Goal: Transaction & Acquisition: Purchase product/service

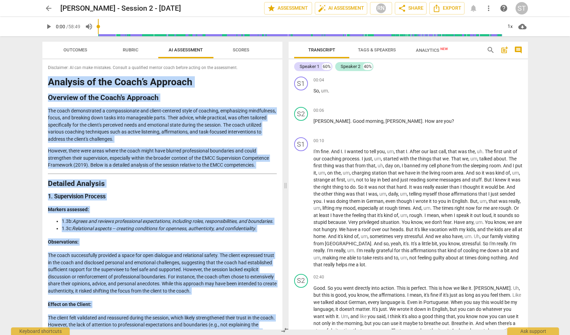
scroll to position [443, 0]
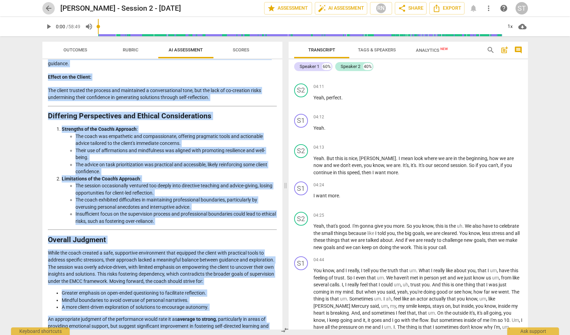
click at [47, 8] on span "arrow_back" at bounding box center [48, 8] width 8 height 8
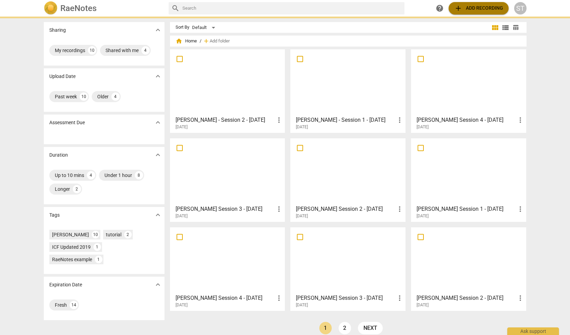
click at [459, 9] on span "add" at bounding box center [458, 8] width 8 height 8
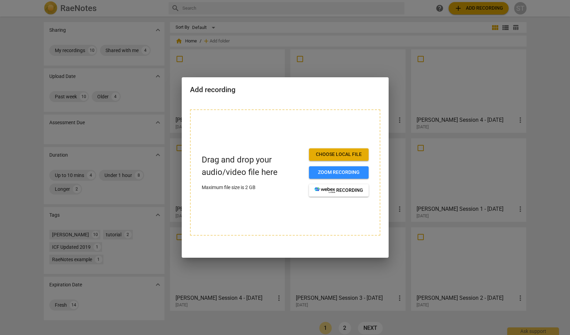
click at [361, 153] on span "Choose local file" at bounding box center [338, 154] width 49 height 7
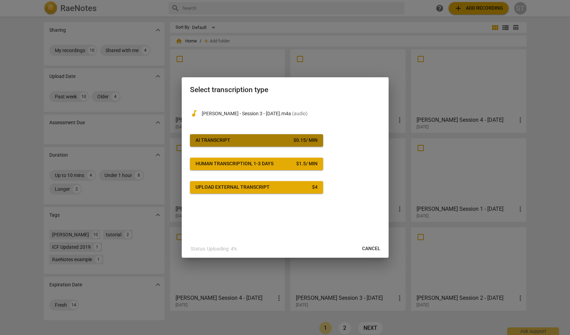
click at [293, 142] on div "$ 0.15 / min" at bounding box center [305, 140] width 24 height 7
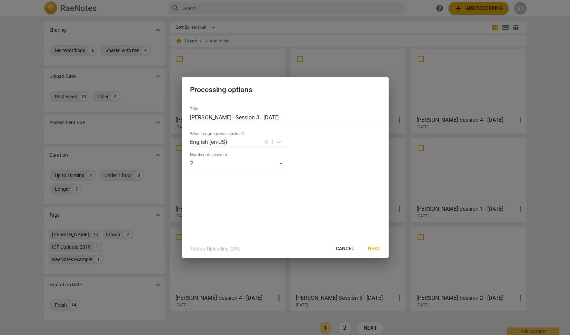
click at [374, 246] on span "Next" at bounding box center [374, 248] width 12 height 7
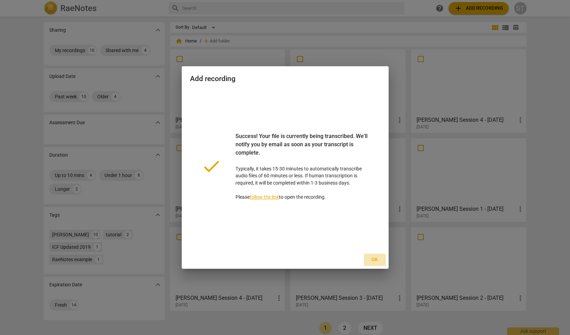
click at [376, 258] on span "Ok" at bounding box center [374, 259] width 11 height 7
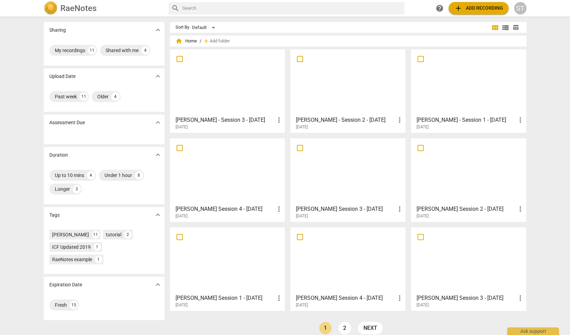
click at [218, 83] on div at bounding box center [227, 82] width 110 height 61
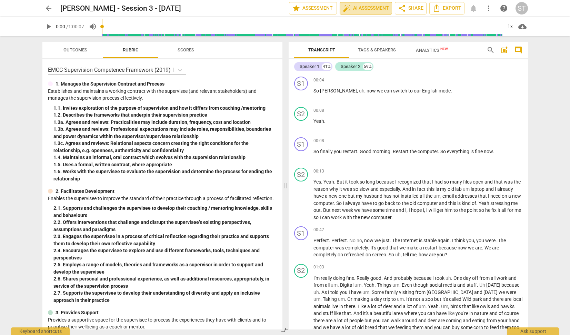
click at [371, 7] on span "auto_fix_high AI Assessment" at bounding box center [365, 8] width 46 height 8
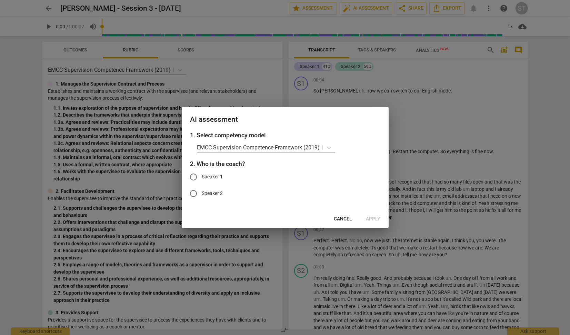
click at [211, 175] on span "Speaker 1" at bounding box center [212, 176] width 21 height 7
click at [202, 175] on input "Speaker 1" at bounding box center [193, 176] width 17 height 17
radio input "true"
click at [375, 219] on span "Apply" at bounding box center [373, 218] width 14 height 7
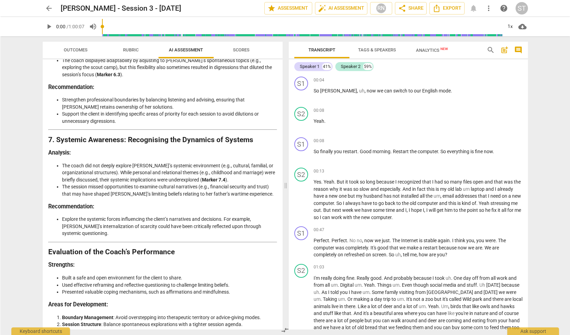
scroll to position [1078, 0]
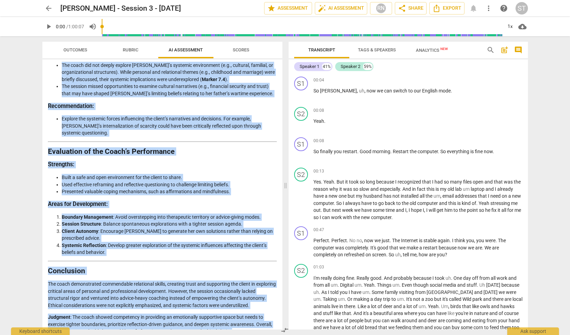
drag, startPoint x: 49, startPoint y: 81, endPoint x: 246, endPoint y: 324, distance: 313.0
click at [246, 324] on div "Disclaimer: AI can make mistakes. Consult a qualified mentor coach before actin…" at bounding box center [162, 194] width 240 height 270
copy div "Loremips do sit Ametcons Adipisc Elits doe TEMP Incididuntu Laboreetdo Magnaali…"
click at [50, 6] on span "arrow_back" at bounding box center [48, 8] width 8 height 8
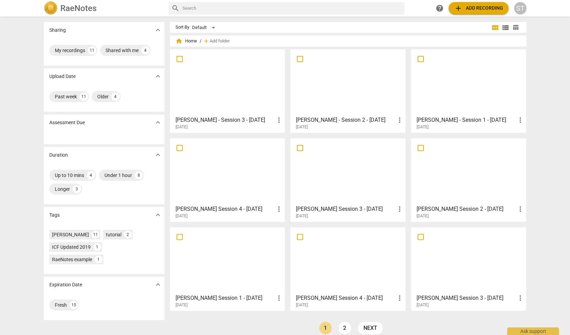
click at [465, 8] on span "add Add recording" at bounding box center [478, 8] width 49 height 8
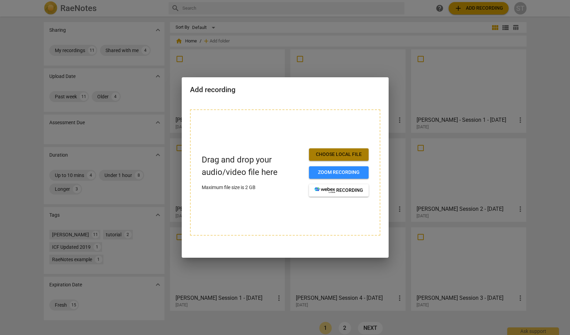
click at [335, 152] on span "Choose local file" at bounding box center [338, 154] width 49 height 7
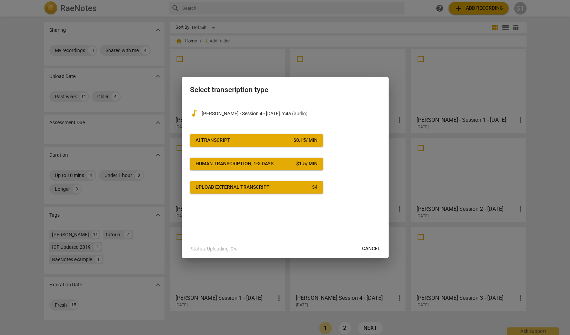
click at [278, 140] on span "AI Transcript $ 0.15 / min" at bounding box center [256, 140] width 122 height 7
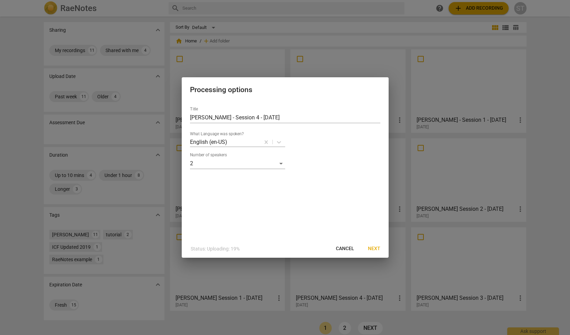
click at [374, 249] on span "Next" at bounding box center [374, 248] width 12 height 7
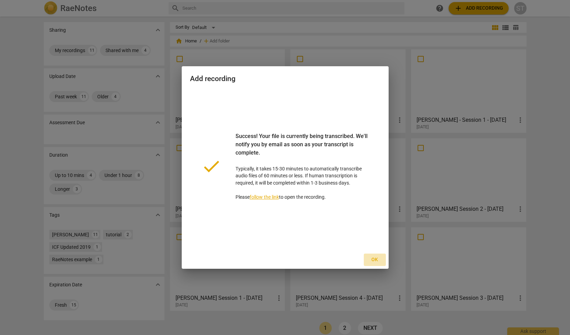
click at [374, 259] on span "Ok" at bounding box center [374, 259] width 11 height 7
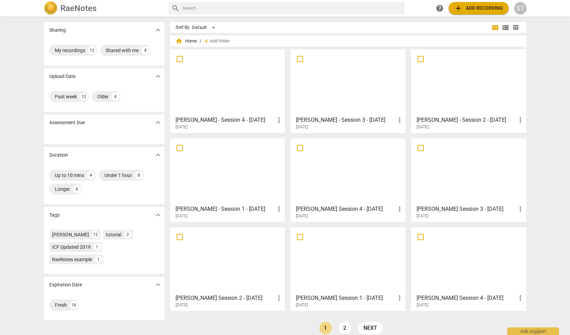
click at [252, 67] on div at bounding box center [227, 82] width 110 height 61
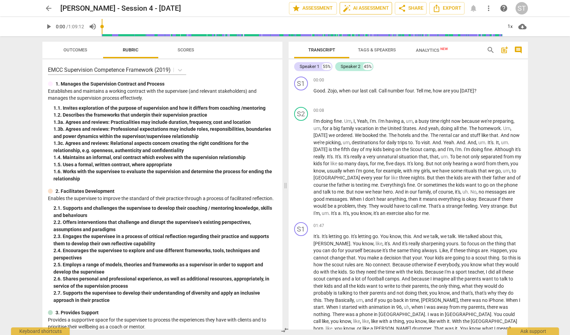
click at [370, 7] on span "auto_fix_high AI Assessment" at bounding box center [365, 8] width 46 height 8
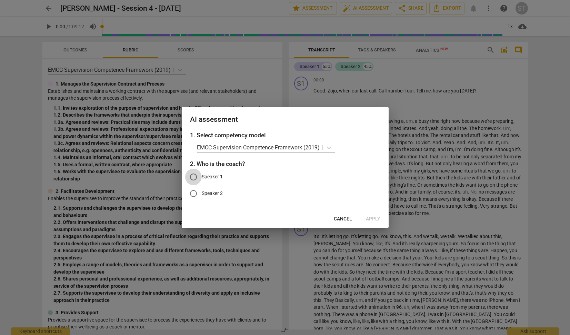
click at [192, 174] on input "Speaker 1" at bounding box center [193, 176] width 17 height 17
radio input "true"
click at [373, 219] on span "Apply" at bounding box center [373, 218] width 14 height 7
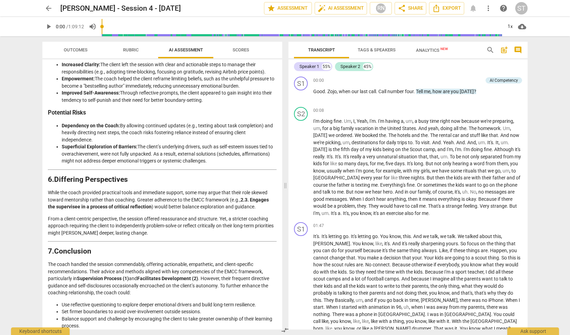
scroll to position [912, 0]
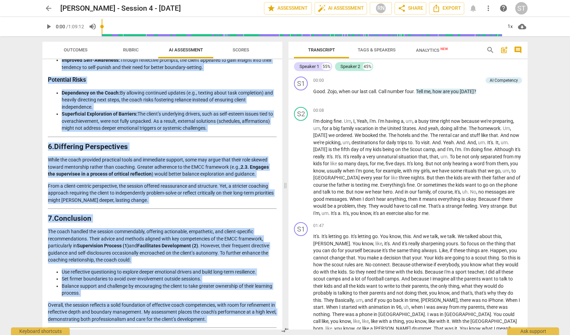
drag, startPoint x: 49, startPoint y: 81, endPoint x: 149, endPoint y: 322, distance: 261.5
copy div "Loremipsum do sit Ametcons Adipisc 0. Elits’d Eiusmodt Inc utlab etdolore m ali…"
click at [48, 6] on span "arrow_back" at bounding box center [48, 8] width 8 height 8
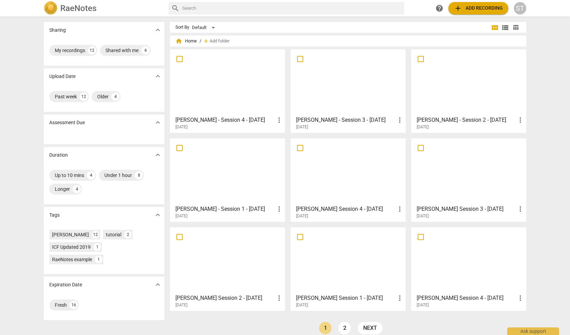
click at [481, 12] on span "add Add recording" at bounding box center [478, 8] width 49 height 8
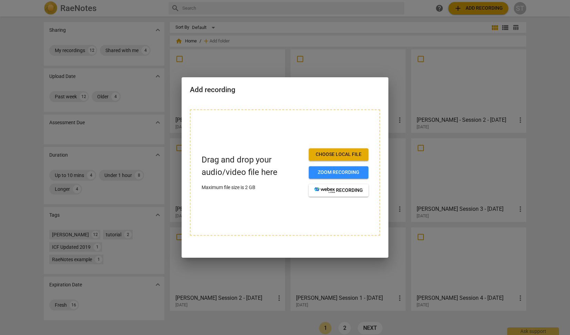
click at [352, 152] on span "Choose local file" at bounding box center [338, 154] width 49 height 7
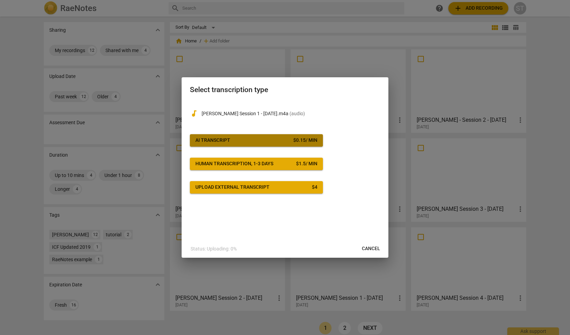
click at [295, 141] on div "$ 0.15 / min" at bounding box center [305, 140] width 24 height 7
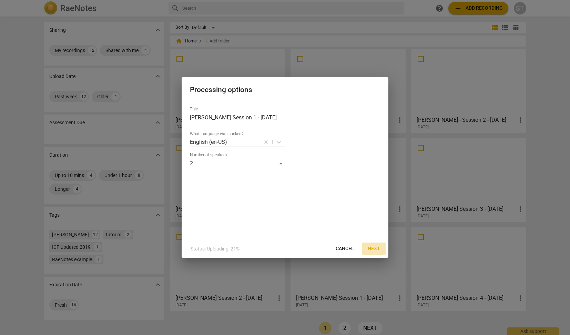
click at [377, 250] on span "Next" at bounding box center [374, 248] width 12 height 7
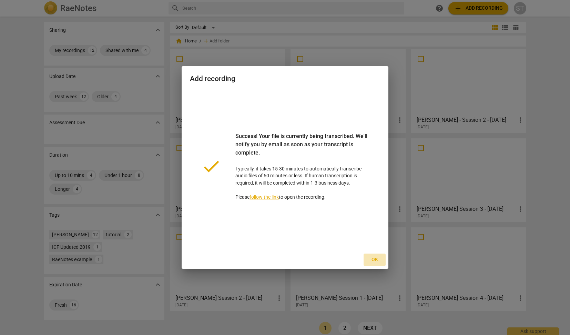
click at [375, 258] on span "Ok" at bounding box center [374, 259] width 11 height 7
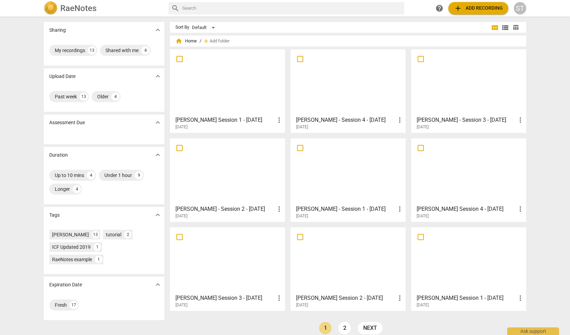
click at [227, 80] on div at bounding box center [227, 82] width 110 height 61
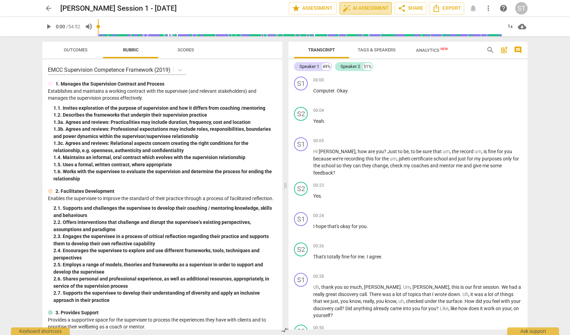
click at [365, 5] on span "auto_fix_high AI Assessment" at bounding box center [365, 8] width 46 height 8
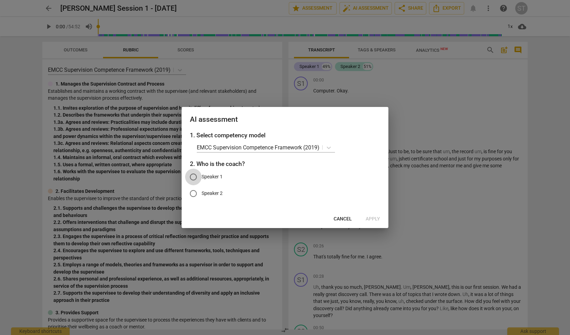
click at [195, 176] on input "Speaker 1" at bounding box center [193, 176] width 17 height 17
radio input "true"
click at [378, 216] on span "Apply" at bounding box center [373, 218] width 14 height 7
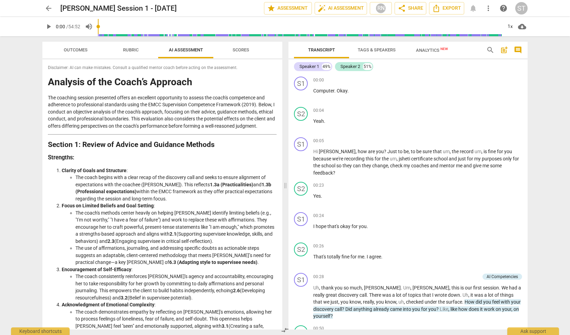
click at [49, 81] on h1 "Analysis of the Coach’s Approach" at bounding box center [162, 82] width 229 height 11
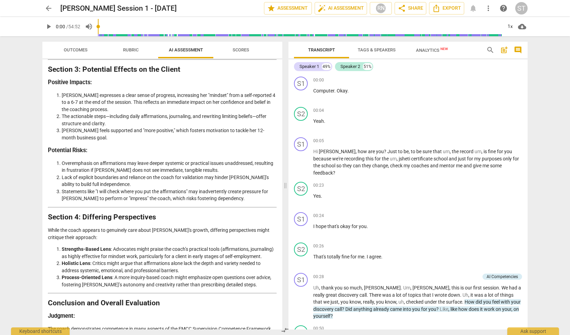
scroll to position [774, 0]
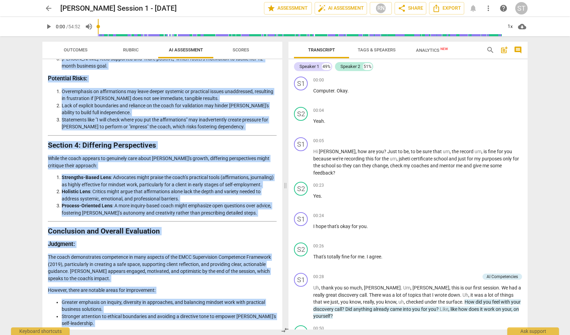
drag, startPoint x: 50, startPoint y: 82, endPoint x: 253, endPoint y: 321, distance: 314.3
copy div "Loremips do sit Ametc’a Elitsedd Eiu temporin utlabor etdolorem aliqua en admin…"
click at [48, 7] on span "arrow_back" at bounding box center [48, 8] width 8 height 8
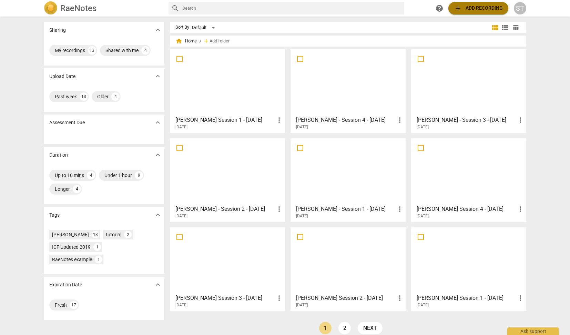
click at [474, 10] on span "add Add recording" at bounding box center [478, 8] width 49 height 8
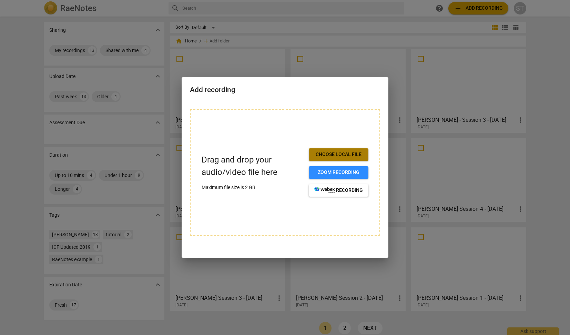
click at [349, 156] on span "Choose local file" at bounding box center [338, 154] width 49 height 7
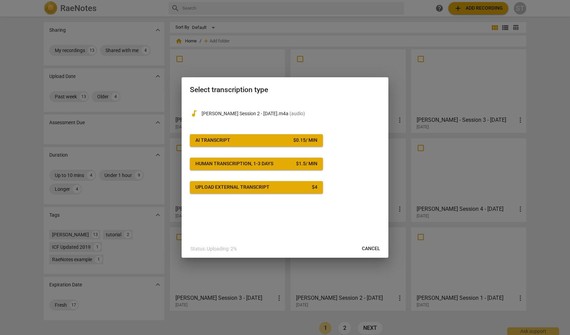
click at [299, 137] on div "$ 0.15 / min" at bounding box center [305, 140] width 24 height 7
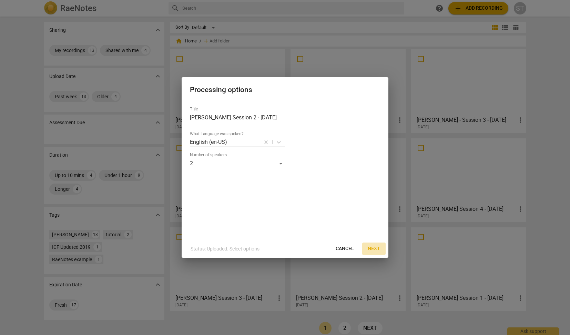
click at [377, 246] on span "Next" at bounding box center [374, 248] width 12 height 7
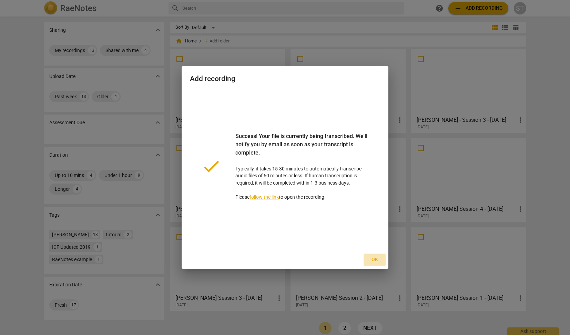
click at [377, 258] on span "Ok" at bounding box center [374, 259] width 11 height 7
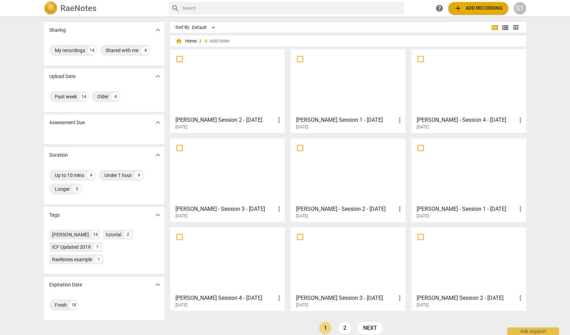
click at [267, 95] on div at bounding box center [227, 82] width 110 height 61
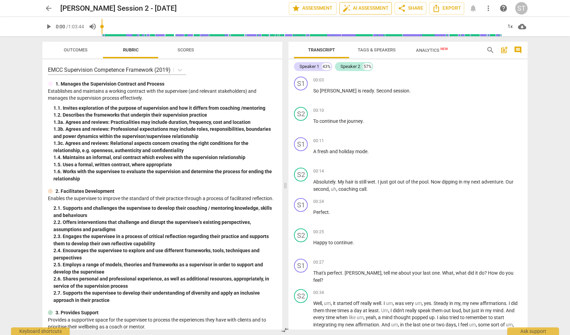
click at [355, 9] on span "auto_fix_high AI Assessment" at bounding box center [365, 8] width 46 height 8
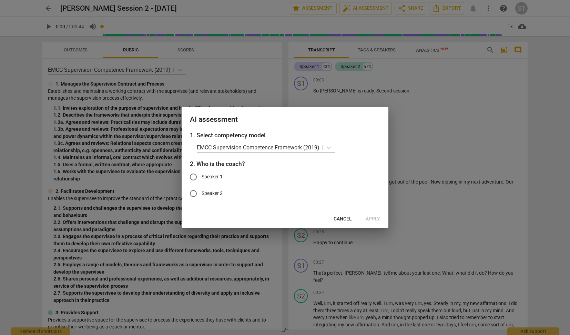
click at [209, 176] on span "Speaker 1" at bounding box center [212, 176] width 21 height 7
click at [202, 176] on input "Speaker 1" at bounding box center [193, 176] width 17 height 17
radio input "true"
click at [373, 216] on span "Apply" at bounding box center [373, 218] width 14 height 7
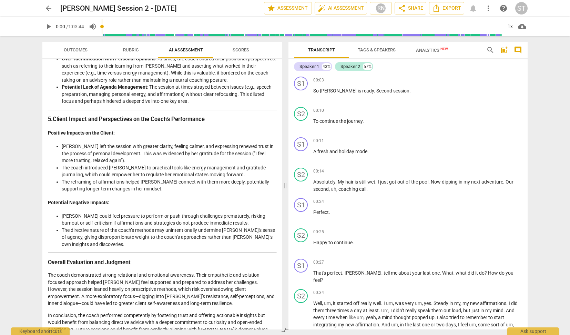
scroll to position [770, 0]
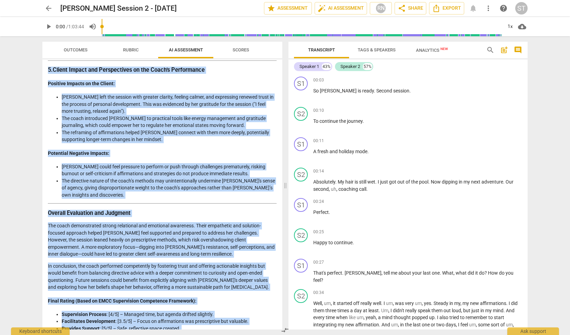
drag, startPoint x: 49, startPoint y: 80, endPoint x: 267, endPoint y: 321, distance: 325.6
copy div "Loremipsu Dolorsit am con Adipi’e Seddoeiu 4. Tempor inc Utlabore Etdolor Mag a…"
click at [48, 8] on span "arrow_back" at bounding box center [48, 8] width 8 height 8
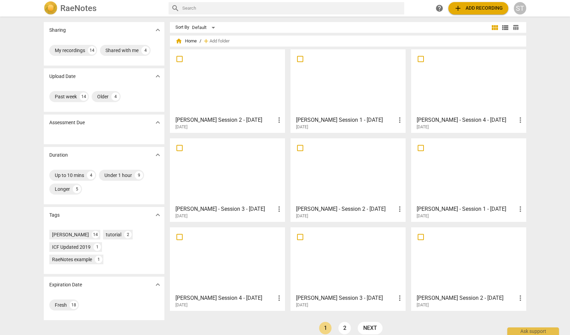
click at [466, 9] on span "add Add recording" at bounding box center [478, 8] width 49 height 8
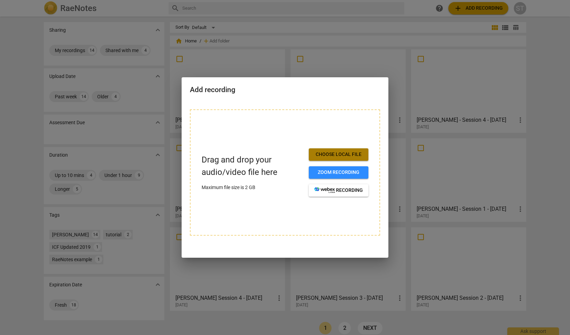
click at [347, 151] on span "Choose local file" at bounding box center [338, 154] width 49 height 7
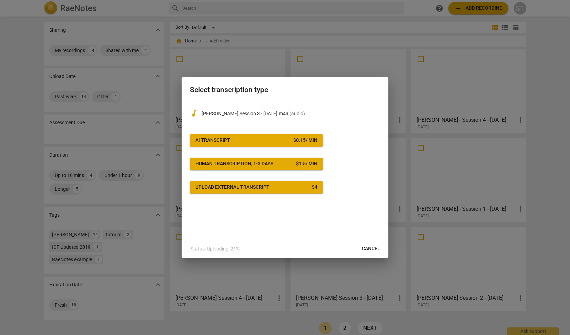
click at [306, 143] on button "AI Transcript $ 0.15 / min" at bounding box center [256, 140] width 133 height 12
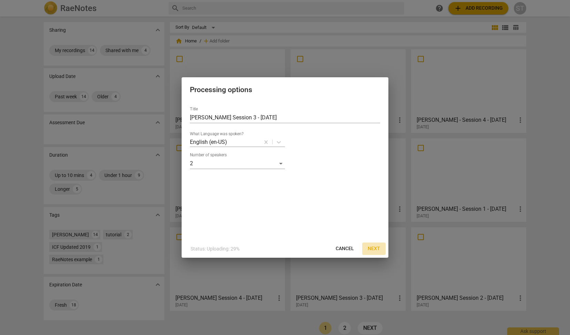
click at [374, 247] on span "Next" at bounding box center [374, 248] width 12 height 7
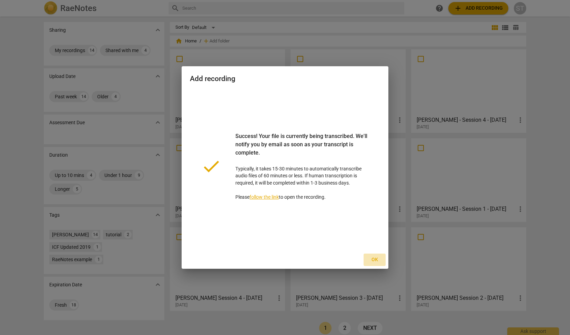
click at [373, 261] on span "Ok" at bounding box center [374, 259] width 11 height 7
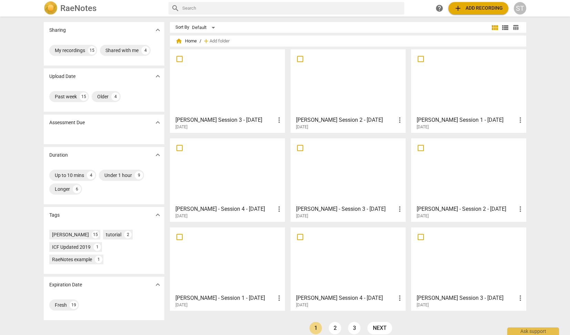
click at [255, 78] on div at bounding box center [227, 82] width 110 height 61
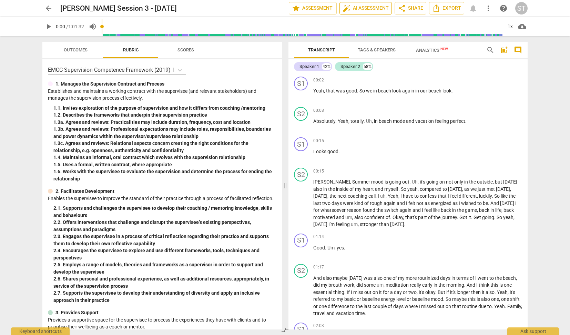
click at [362, 9] on span "auto_fix_high AI Assessment" at bounding box center [365, 8] width 46 height 8
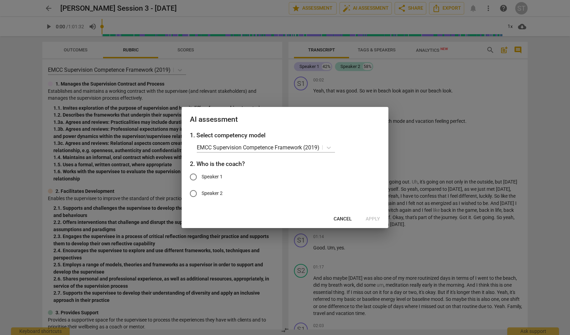
click at [204, 177] on span "Speaker 1" at bounding box center [212, 176] width 21 height 7
click at [202, 177] on input "Speaker 1" at bounding box center [193, 176] width 17 height 17
radio input "true"
click at [381, 217] on button "Apply" at bounding box center [372, 219] width 25 height 12
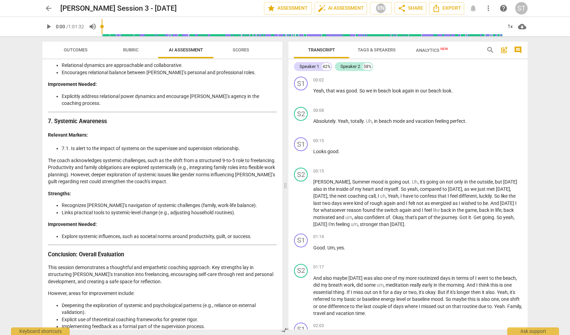
scroll to position [1286, 0]
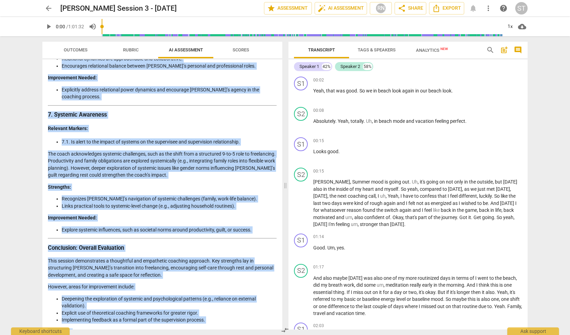
drag, startPoint x: 48, startPoint y: 83, endPoint x: 260, endPoint y: 326, distance: 322.6
click at [260, 326] on div "Disclaimer: AI can make mistakes. Consult a qualified mentor coach before actin…" at bounding box center [162, 194] width 240 height 270
copy div "Loremips do sit Ametc’a Elitsedd: EIUS Temporincid Utlaboreet Doloremag (9302) …"
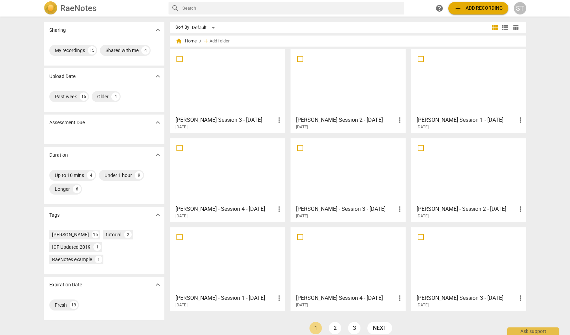
click at [471, 8] on span "add Add recording" at bounding box center [478, 8] width 49 height 8
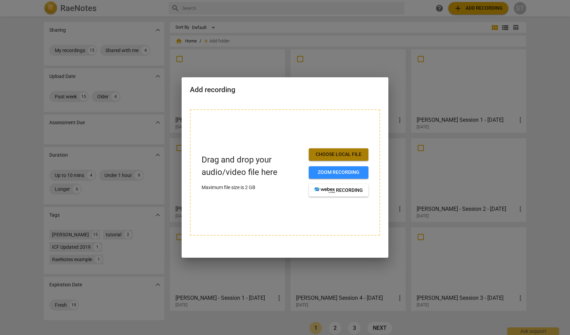
click at [350, 153] on span "Choose local file" at bounding box center [338, 154] width 49 height 7
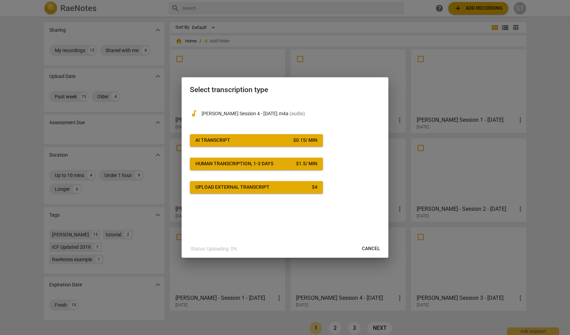
click at [297, 137] on div "$ 0.15 / min" at bounding box center [305, 140] width 24 height 7
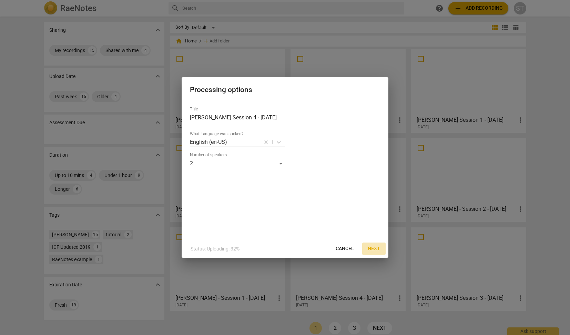
click at [373, 247] on span "Next" at bounding box center [374, 248] width 12 height 7
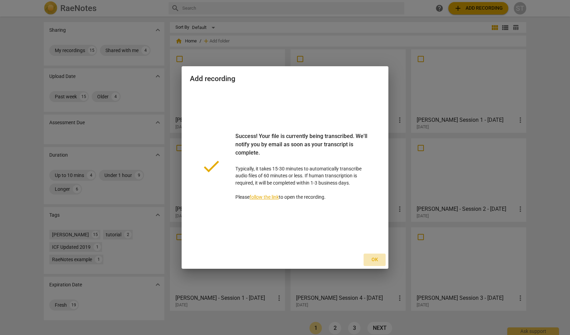
click at [375, 258] on span "Ok" at bounding box center [374, 259] width 11 height 7
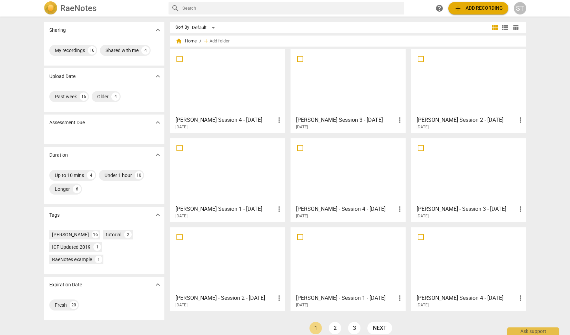
click at [255, 85] on div at bounding box center [227, 82] width 110 height 61
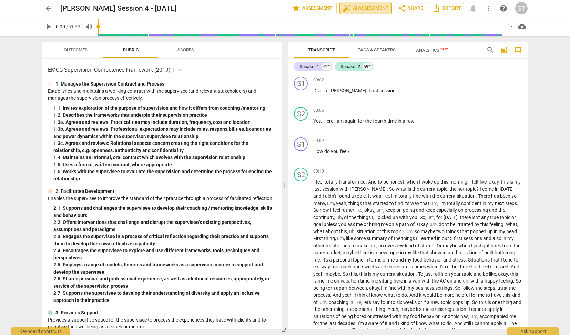
click at [361, 6] on span "auto_fix_high AI Assessment" at bounding box center [365, 8] width 46 height 8
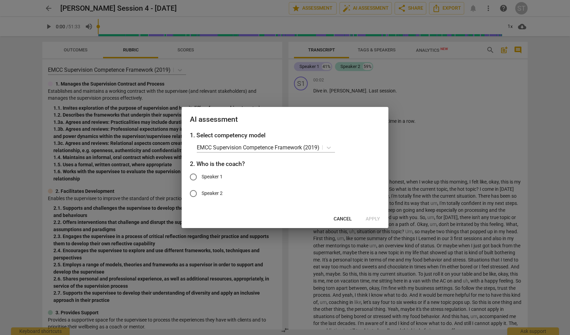
click at [213, 177] on span "Speaker 1" at bounding box center [212, 176] width 21 height 7
click at [202, 177] on input "Speaker 1" at bounding box center [193, 176] width 17 height 17
radio input "true"
click at [376, 217] on span "Apply" at bounding box center [373, 218] width 14 height 7
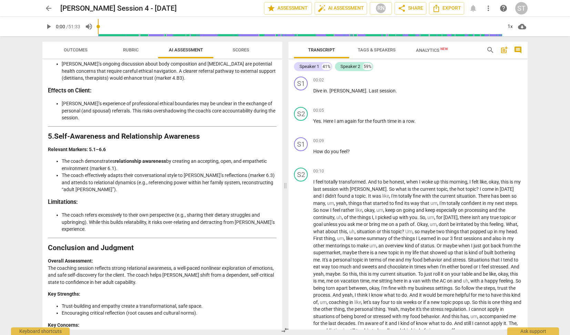
scroll to position [1023, 0]
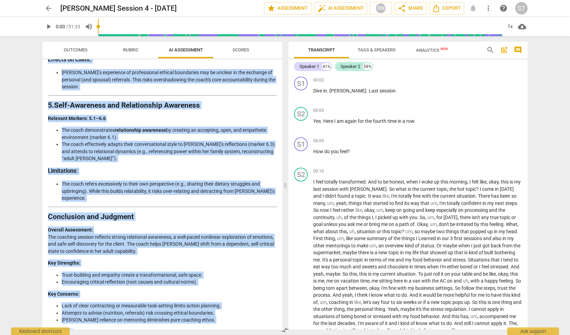
drag, startPoint x: 50, startPoint y: 82, endPoint x: 145, endPoint y: 321, distance: 257.1
copy div "Loremips dol Sitametco Adipisci el sed Doeiusmo Tempori Utlaboreetdo Magn aliqu…"
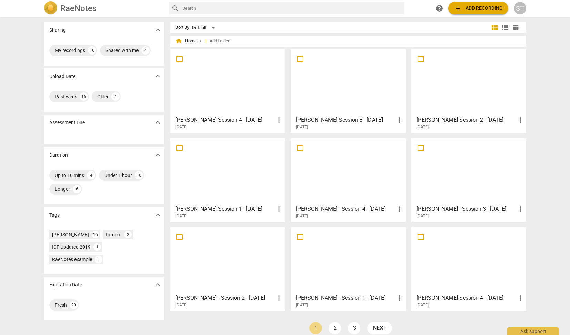
click at [478, 4] on span "add Add recording" at bounding box center [478, 8] width 49 height 8
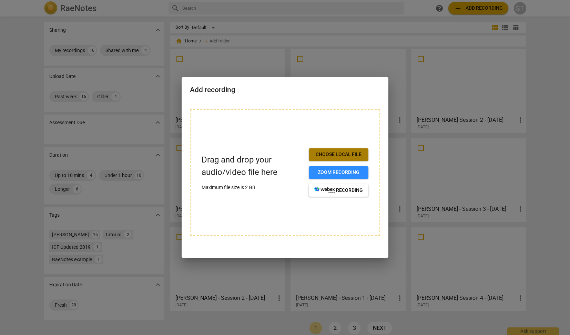
click at [349, 153] on span "Choose local file" at bounding box center [338, 154] width 49 height 7
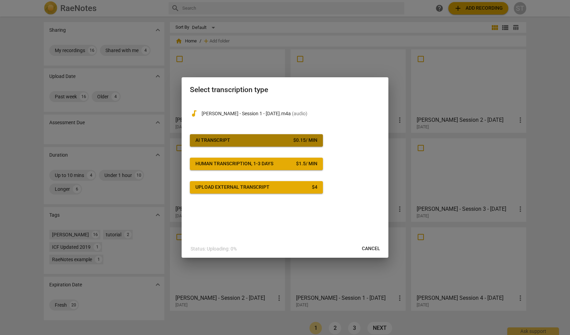
click at [302, 142] on div "$ 0.15 / min" at bounding box center [305, 140] width 24 height 7
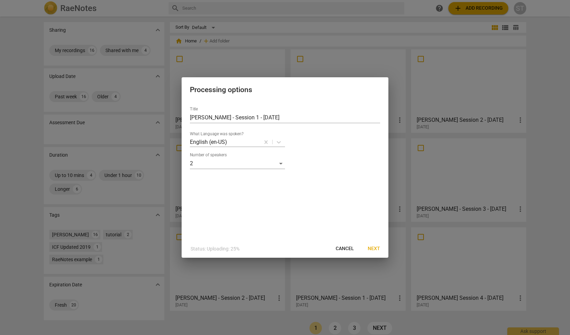
click at [374, 245] on button "Next" at bounding box center [373, 248] width 23 height 12
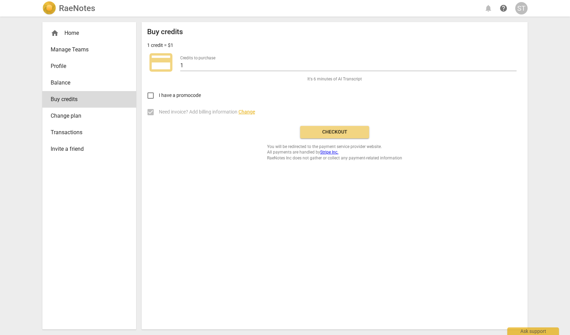
click at [70, 83] on span "Balance" at bounding box center [87, 83] width 72 height 8
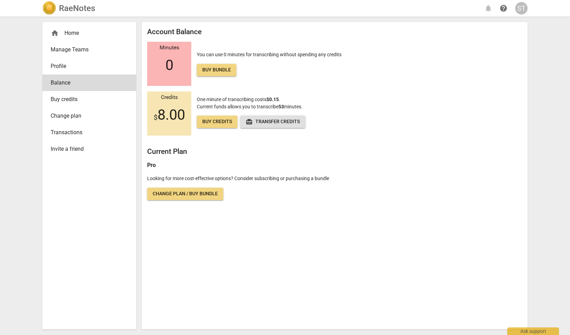
click at [222, 72] on span "Buy bundle" at bounding box center [216, 69] width 29 height 7
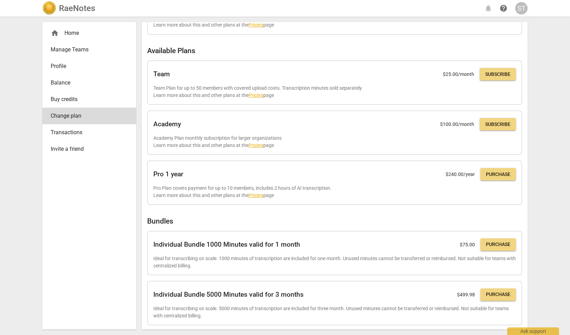
scroll to position [52, 0]
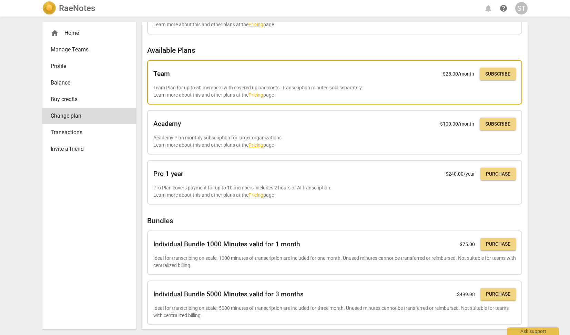
click at [259, 92] on link "Pricing" at bounding box center [255, 95] width 15 height 6
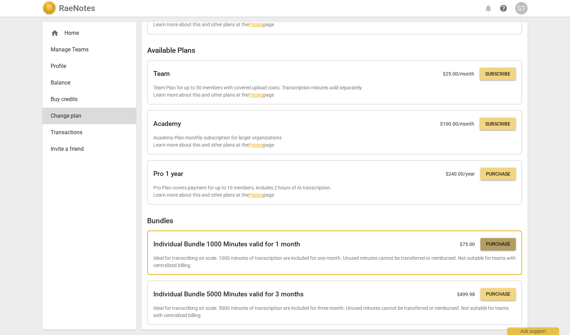
click at [497, 243] on span "Purchase" at bounding box center [498, 243] width 24 height 7
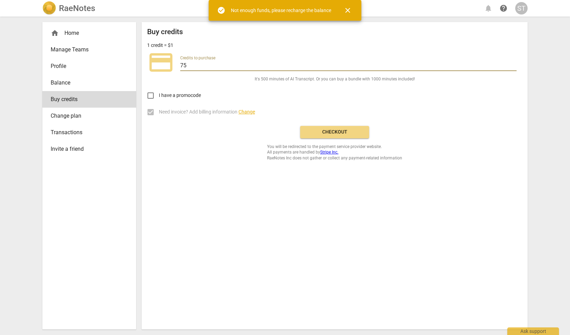
click at [195, 65] on input "75" at bounding box center [348, 66] width 336 height 10
type input "7"
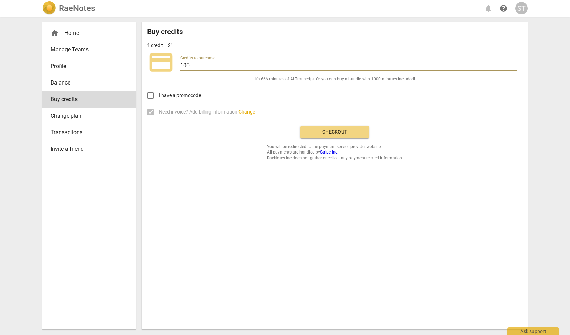
type input "100"
click at [338, 132] on span "Checkout" at bounding box center [335, 132] width 58 height 7
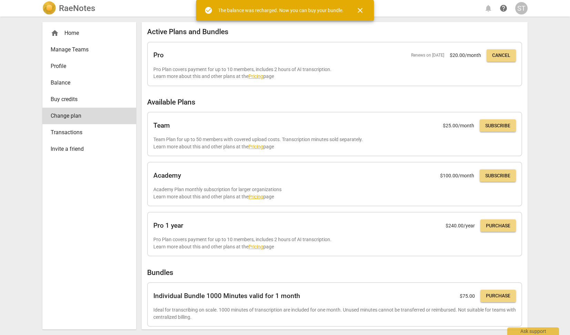
click at [362, 10] on span "close" at bounding box center [360, 10] width 8 height 8
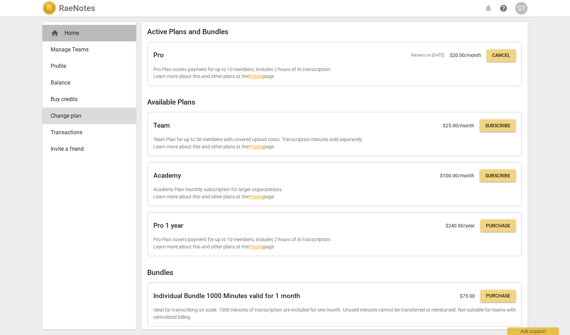
click at [80, 31] on div "home Home" at bounding box center [87, 33] width 72 height 8
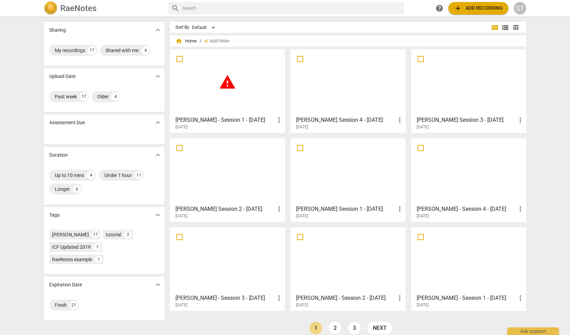
click at [233, 82] on span "warning" at bounding box center [227, 81] width 17 height 17
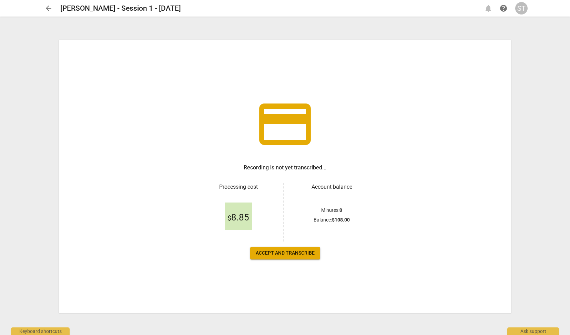
click at [301, 254] on span "Accept and transcribe" at bounding box center [285, 252] width 59 height 7
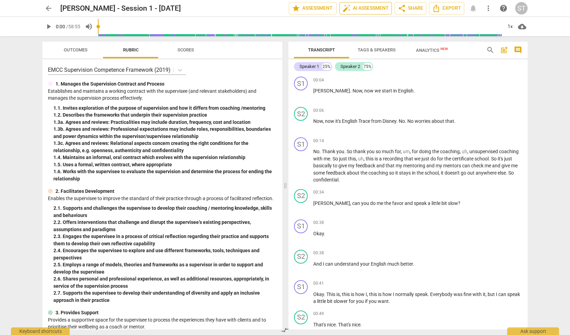
click at [366, 7] on span "auto_fix_high AI Assessment" at bounding box center [365, 8] width 46 height 8
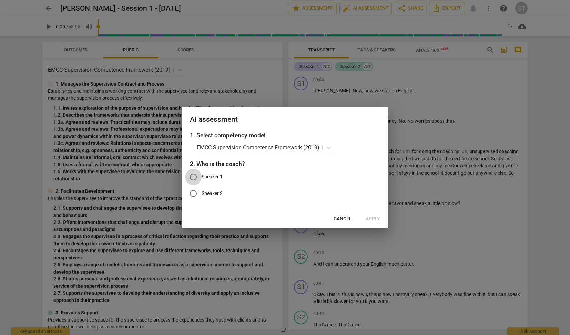
click at [195, 175] on input "Speaker 1" at bounding box center [193, 176] width 17 height 17
radio input "true"
click at [377, 217] on span "Apply" at bounding box center [373, 218] width 14 height 7
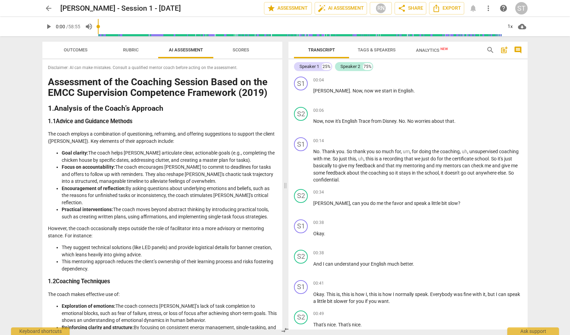
click at [431, 50] on span "Analytics New" at bounding box center [432, 50] width 32 height 5
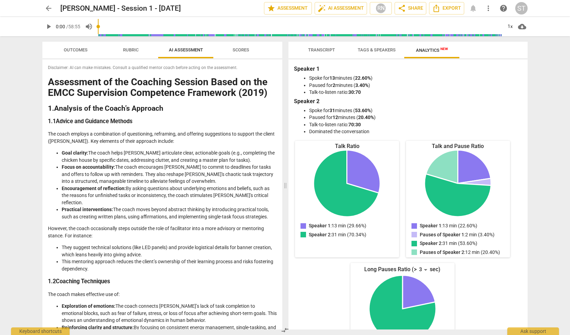
click at [380, 50] on span "Tags & Speakers" at bounding box center [377, 49] width 38 height 5
